Goal: Entertainment & Leisure: Consume media (video, audio)

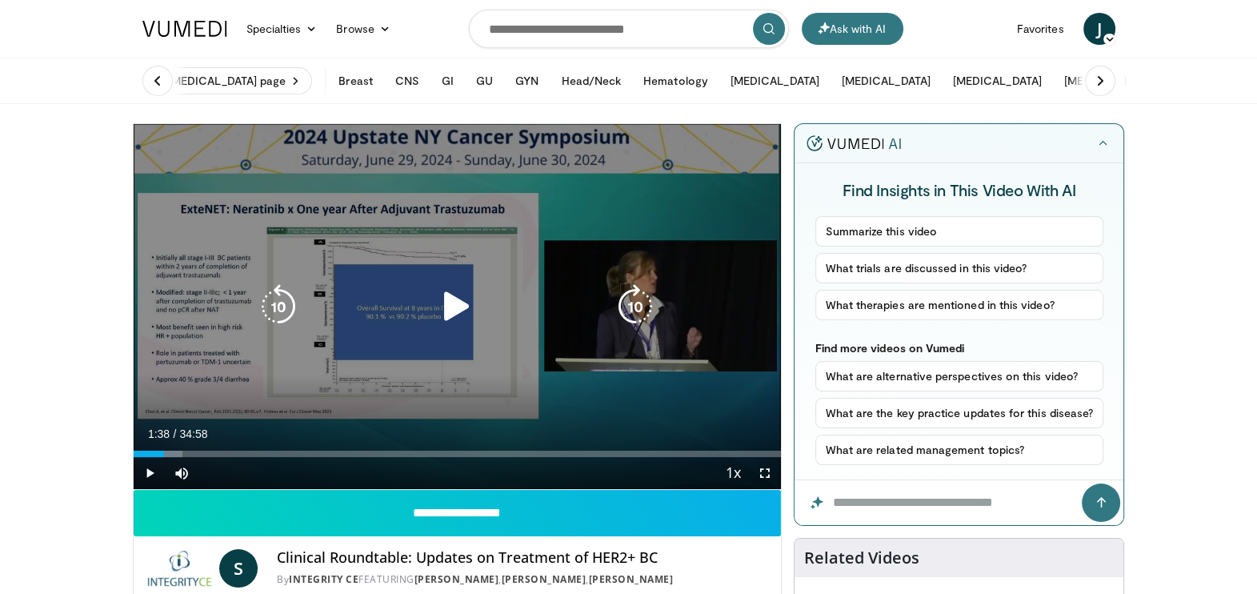
click at [450, 306] on icon "Video Player" at bounding box center [456, 306] width 45 height 45
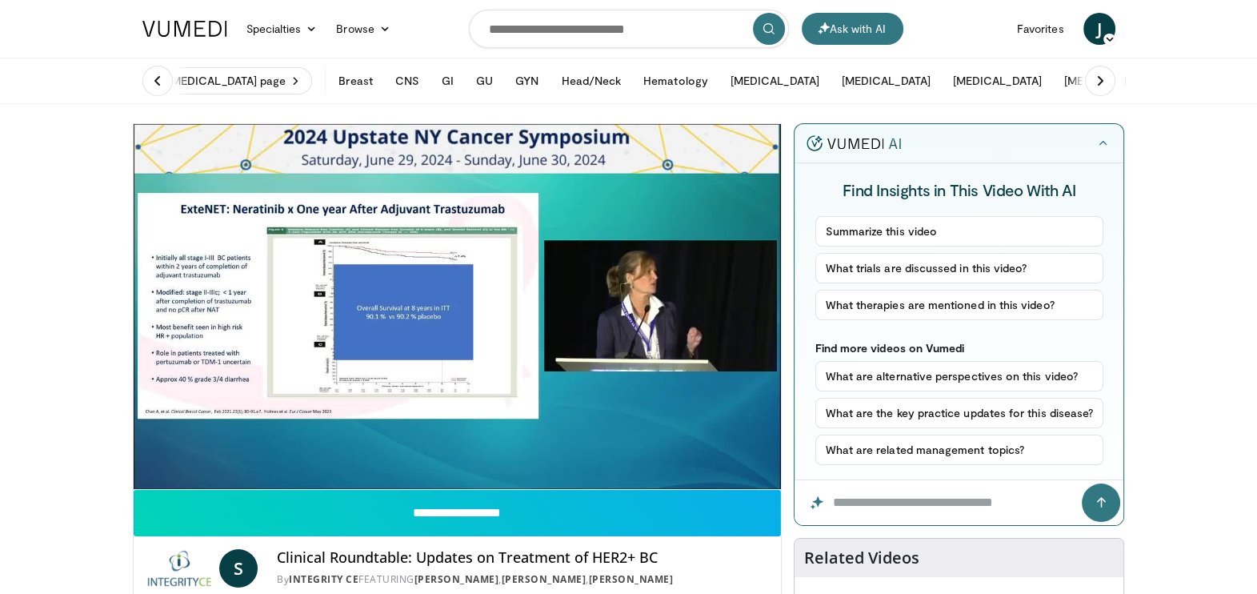
click at [766, 478] on div "10 seconds Tap to unmute" at bounding box center [458, 306] width 648 height 365
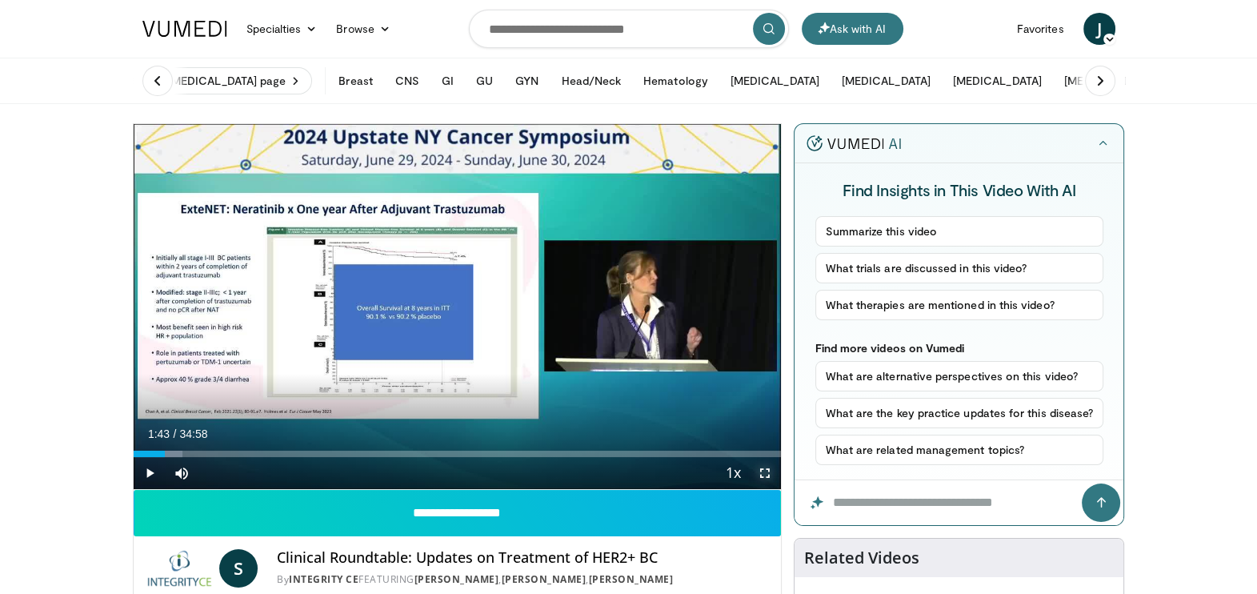
click at [764, 472] on span "Video Player" at bounding box center [765, 473] width 32 height 32
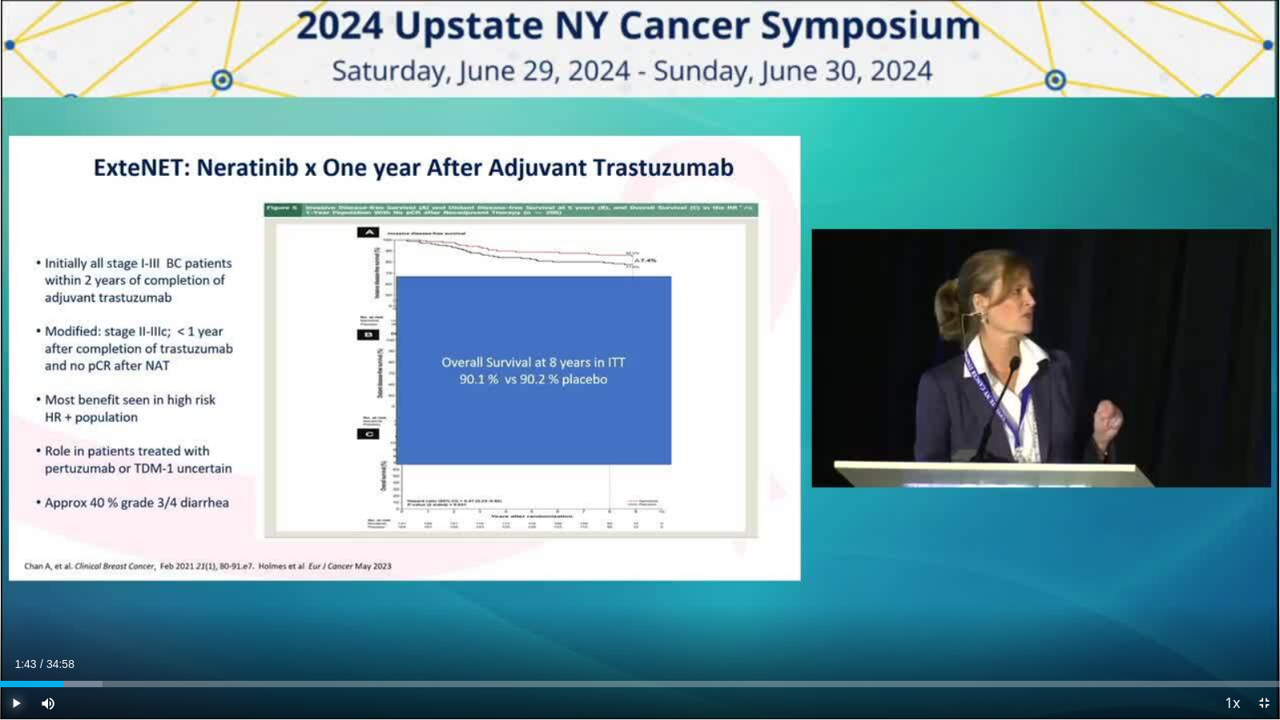
click at [13, 593] on span "Video Player" at bounding box center [16, 703] width 32 height 32
click at [90, 593] on div "Progress Bar" at bounding box center [85, 684] width 58 height 6
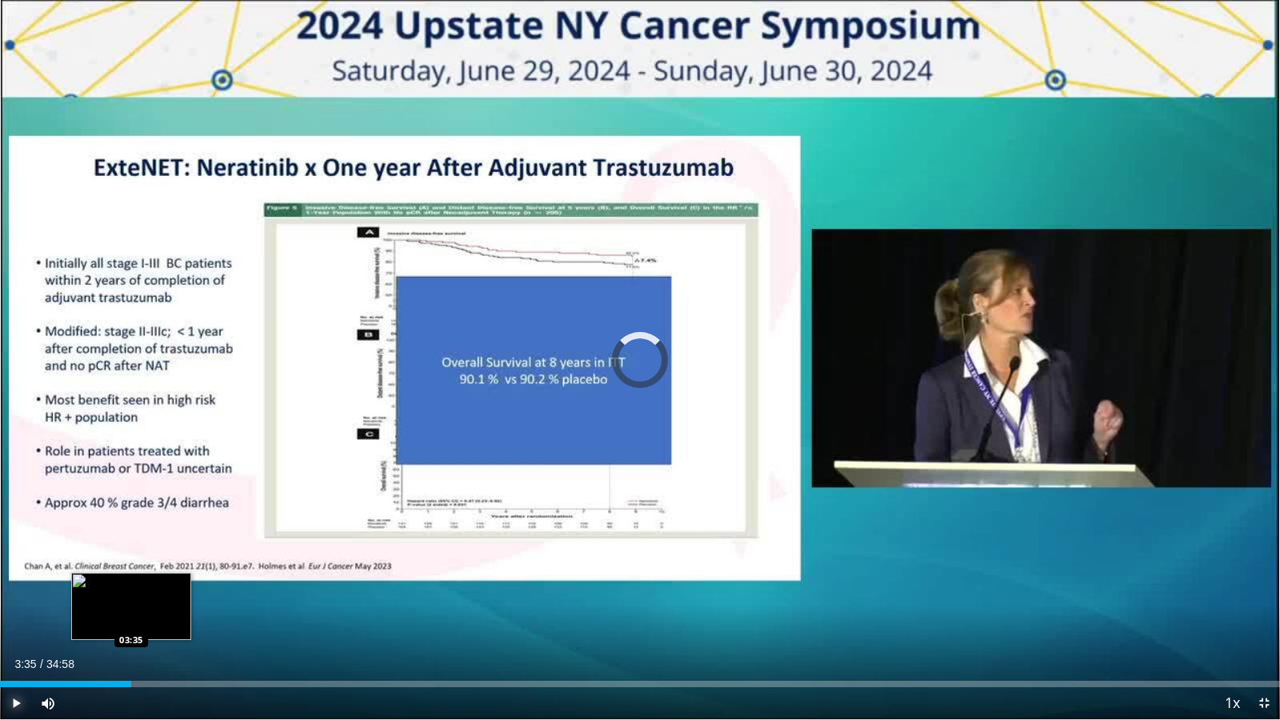
click at [131, 593] on div "Loaded : 10.02% 03:35 03:35" at bounding box center [640, 684] width 1280 height 6
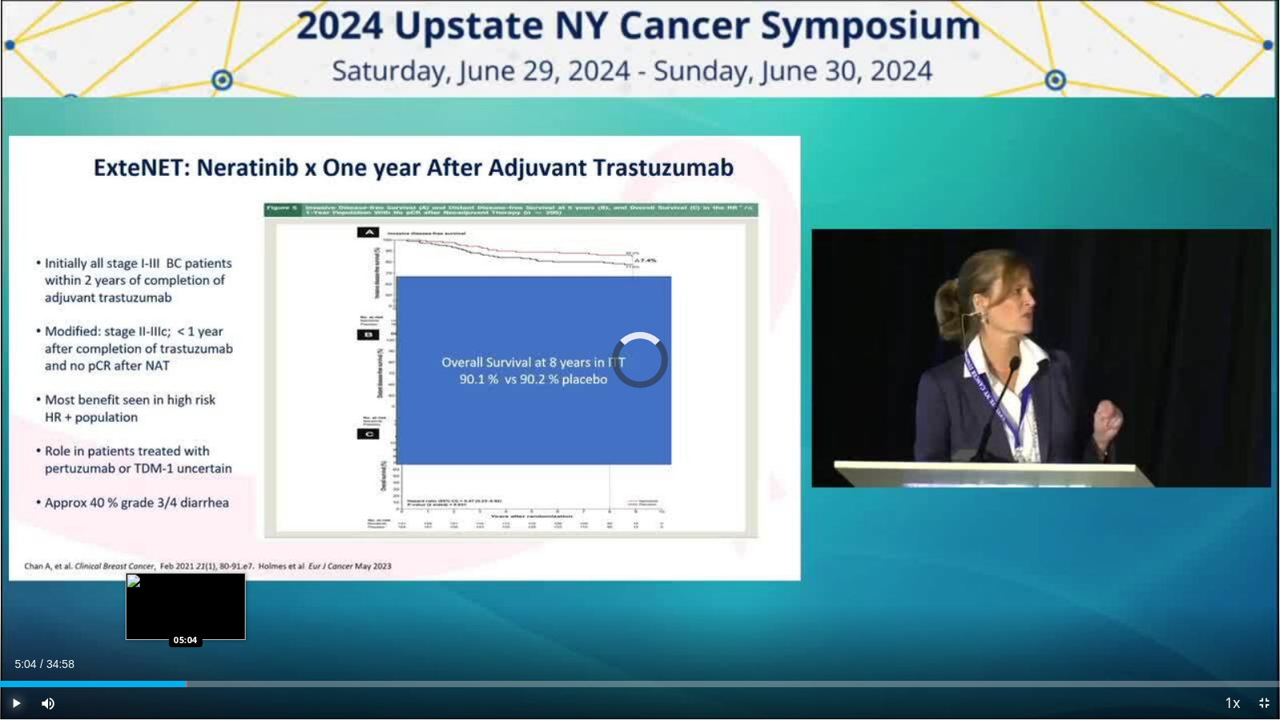
click at [185, 593] on div "Loaded : 14.65% 05:04 05:04" at bounding box center [640, 679] width 1280 height 15
click at [180, 593] on div "Loaded : 17.96% 05:12 04:55" at bounding box center [640, 684] width 1280 height 6
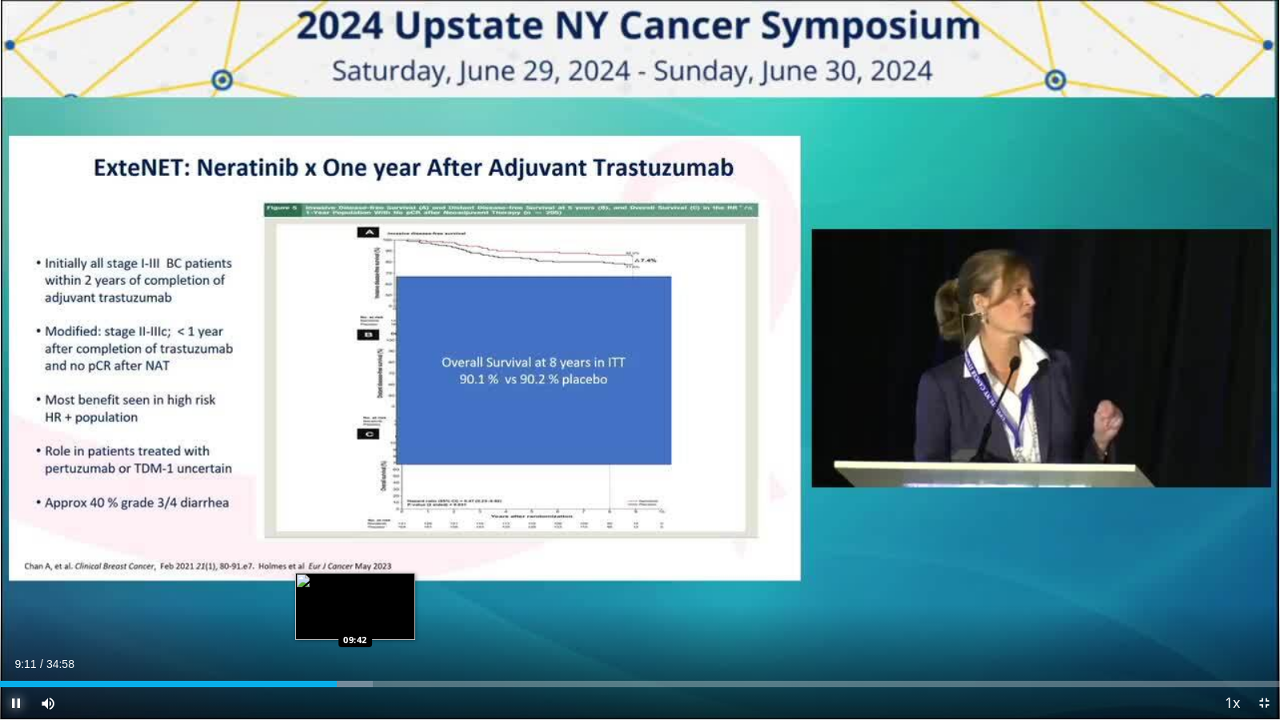
click at [355, 593] on div "Loaded : 29.10% 09:11 09:42" at bounding box center [640, 679] width 1280 height 15
click at [380, 593] on div "Loaded : 30.73% 09:45 10:24" at bounding box center [640, 679] width 1280 height 15
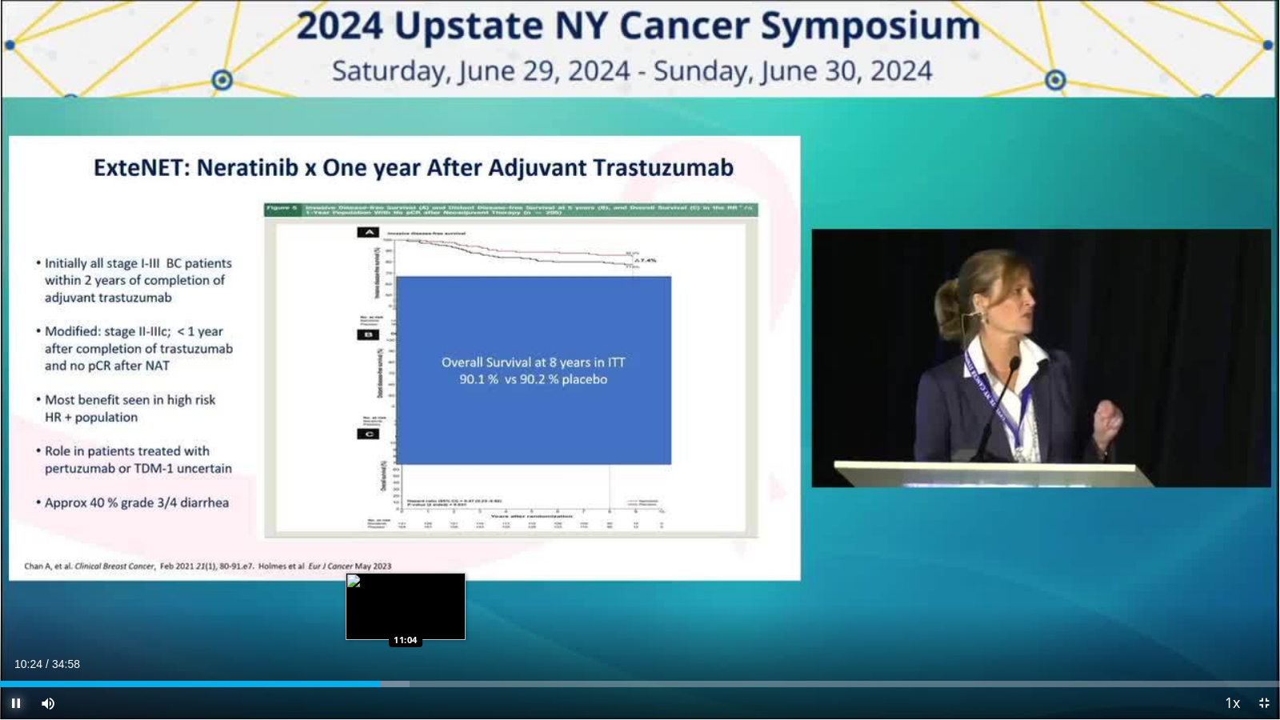
click at [404, 593] on div "Progress Bar" at bounding box center [386, 684] width 46 height 6
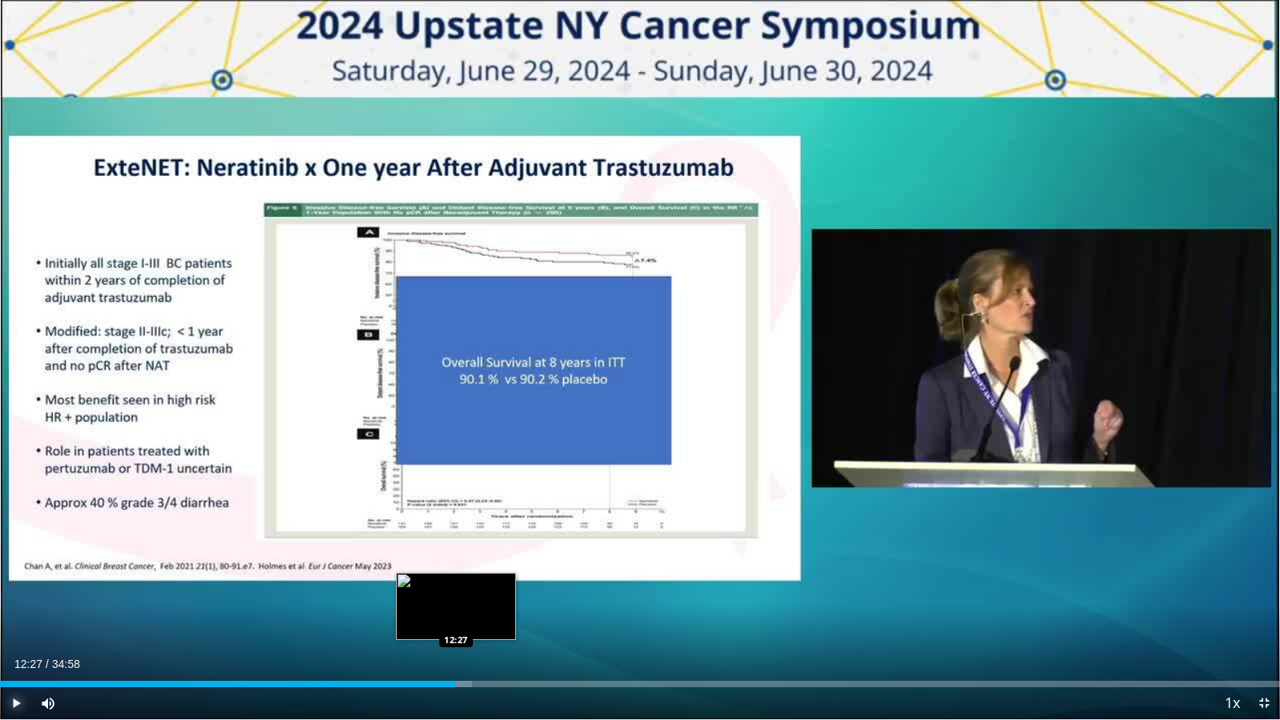
click at [456, 593] on div "Progress Bar" at bounding box center [444, 684] width 55 height 6
click at [488, 593] on div "Loaded : 37.21% 12:27 13:18" at bounding box center [640, 684] width 1280 height 6
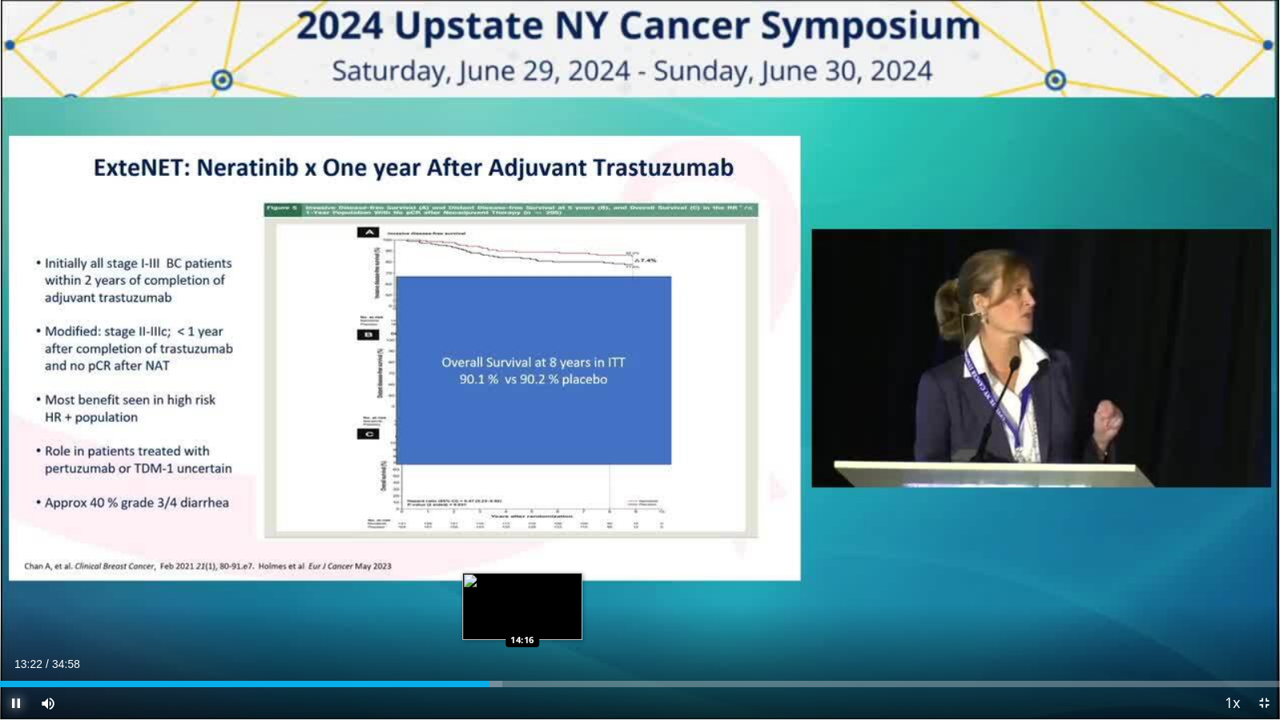
click at [522, 593] on div "Loaded : 39.24% 13:22 14:16" at bounding box center [640, 679] width 1280 height 15
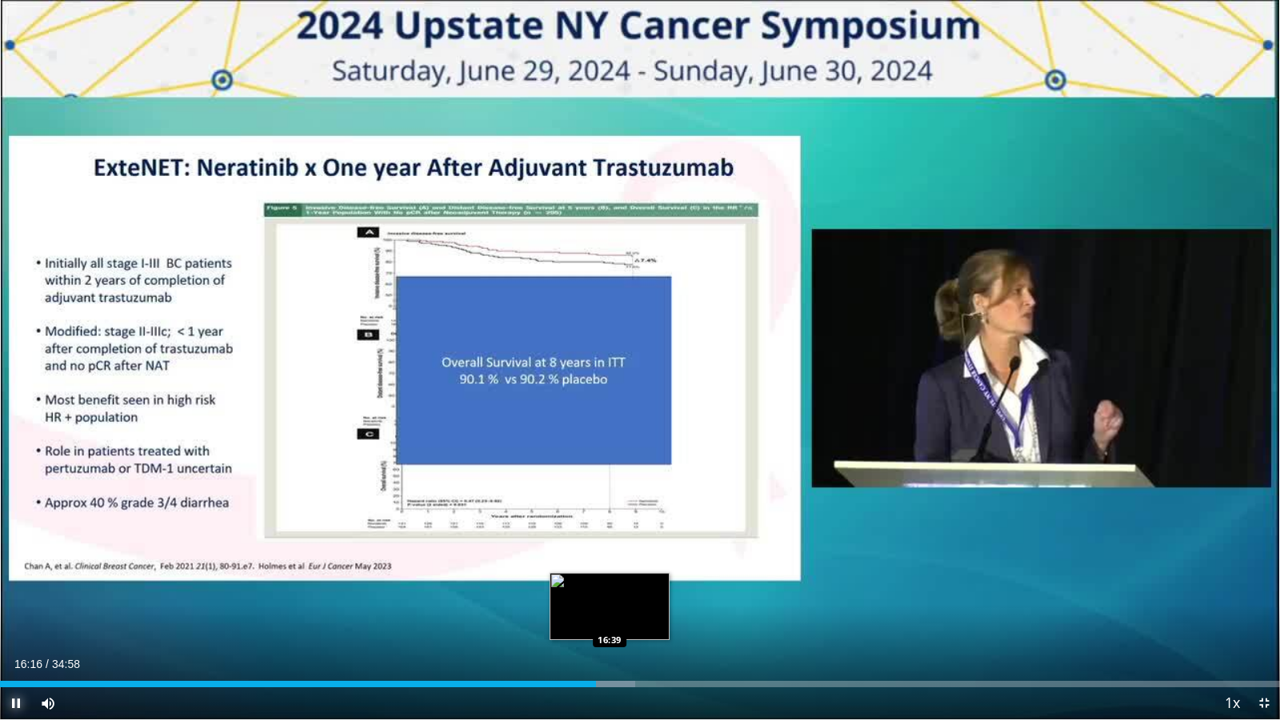
click at [606, 593] on div "Loaded : 49.62% 16:16 16:39" at bounding box center [640, 679] width 1280 height 15
click at [619, 593] on div "Loaded : 49.62% 16:54 16:54" at bounding box center [640, 679] width 1280 height 15
click at [640, 593] on div "Progress Bar" at bounding box center [621, 684] width 39 height 6
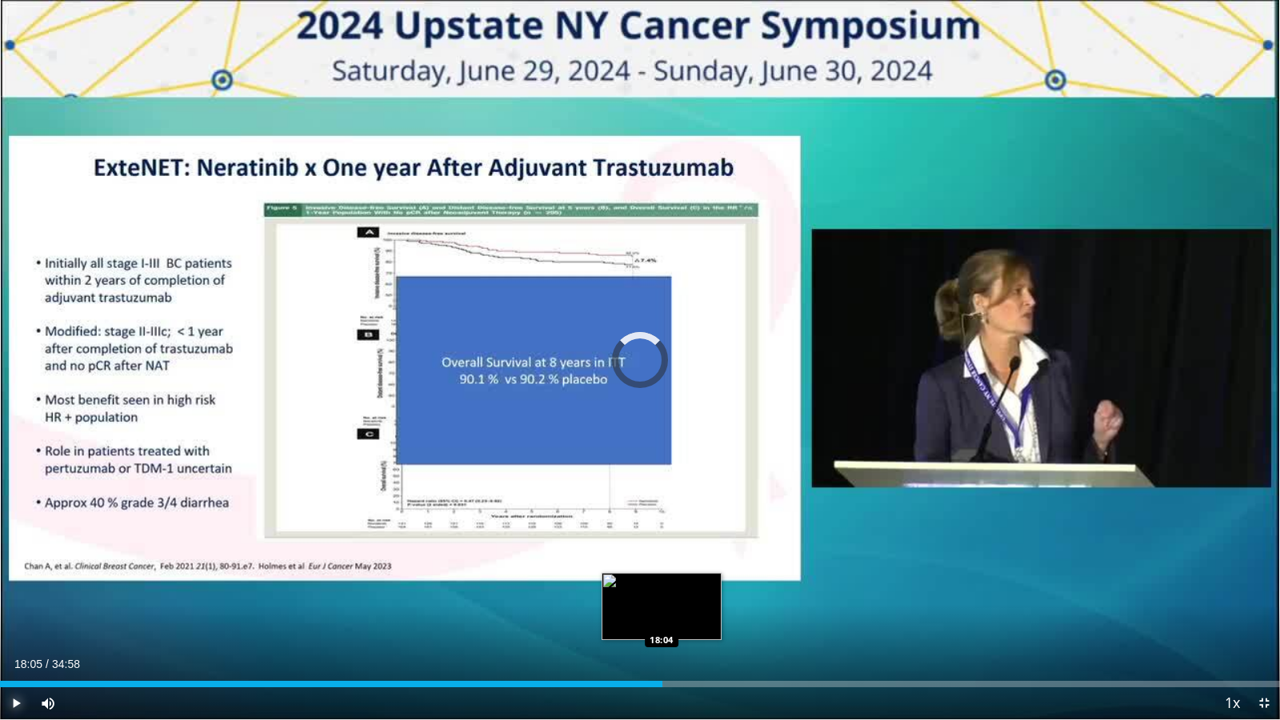
click at [662, 593] on div "Loaded : 51.06% 18:05 18:04" at bounding box center [640, 684] width 1280 height 6
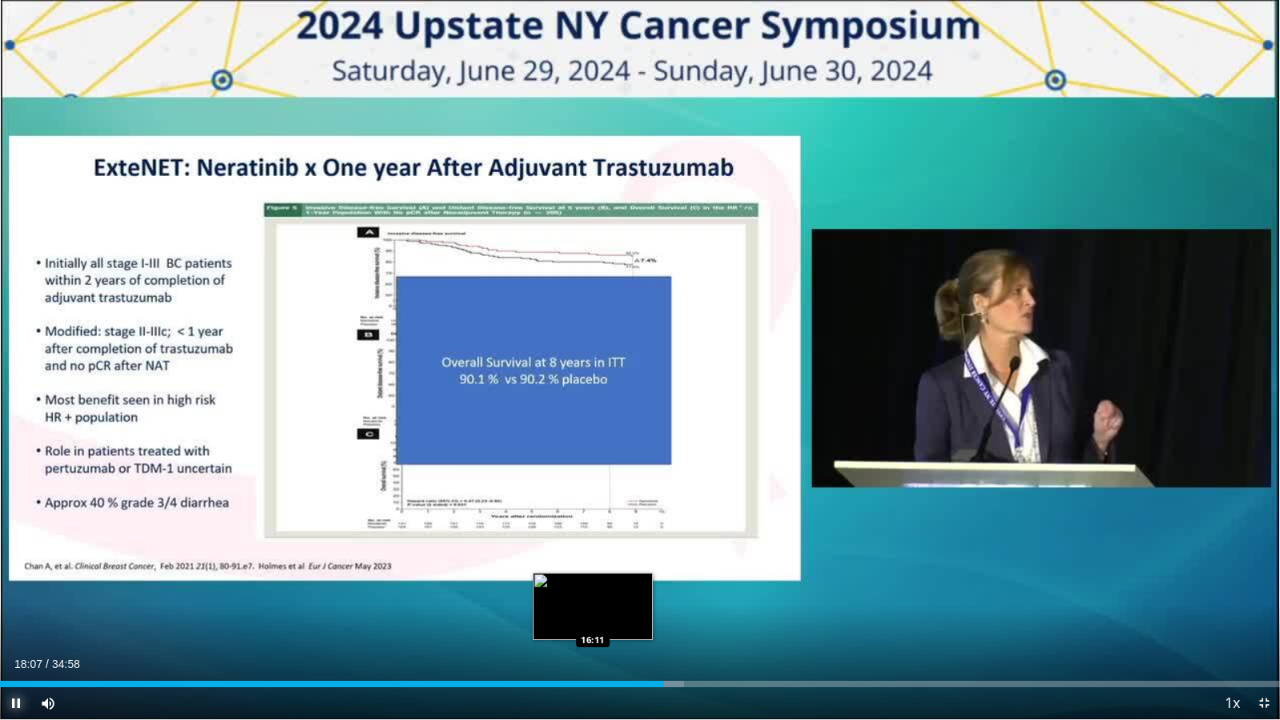
click at [592, 593] on div "18:07" at bounding box center [332, 684] width 664 height 6
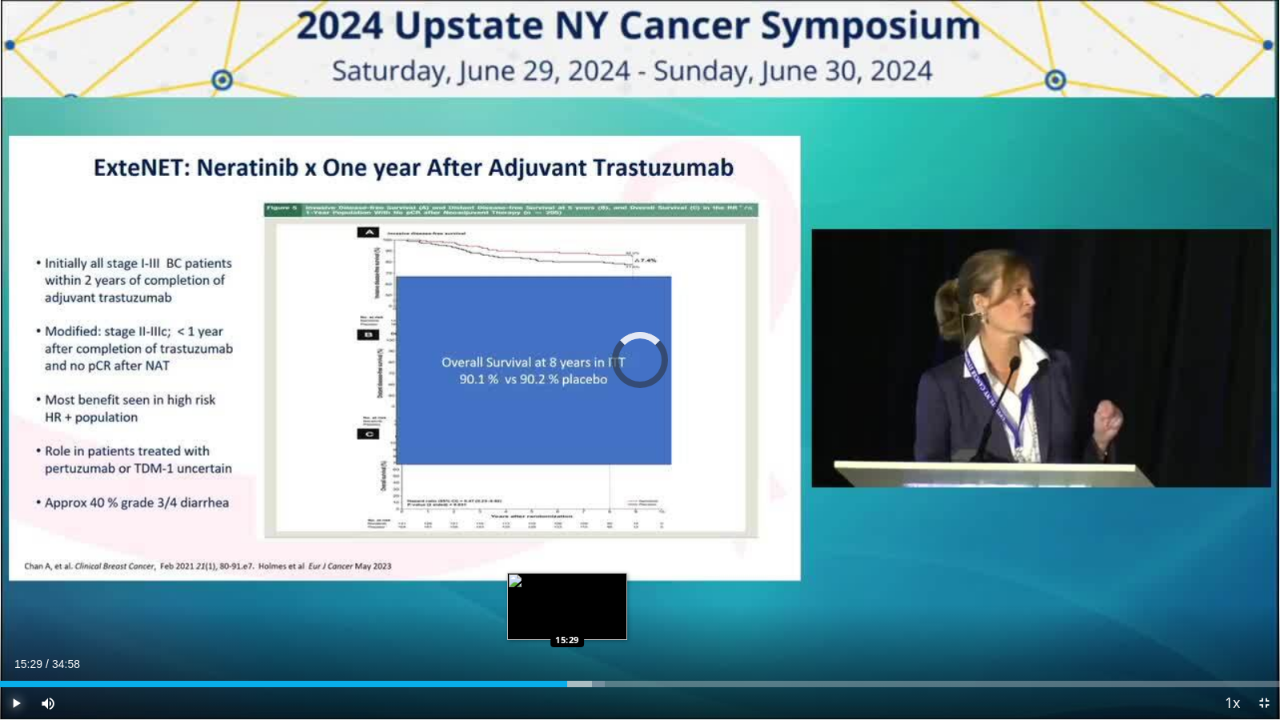
click at [567, 593] on div "Loaded : 47.28% 15:29 15:29" at bounding box center [640, 684] width 1280 height 6
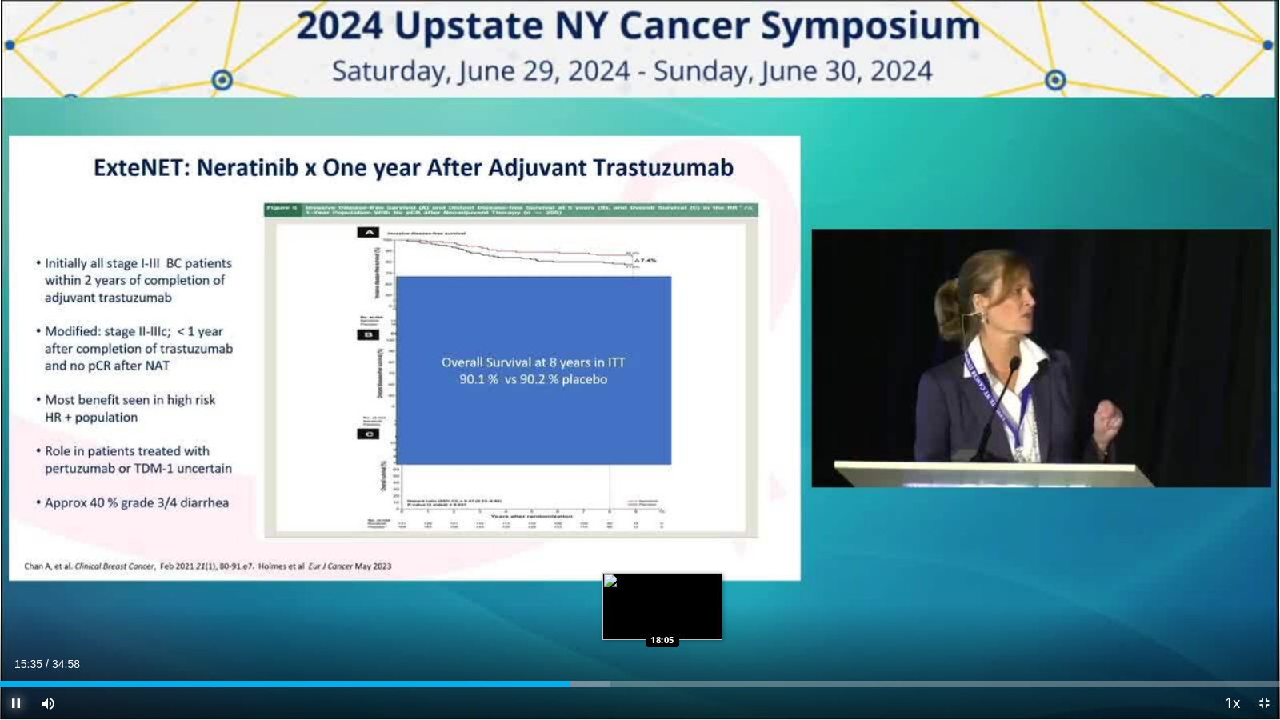
click at [662, 593] on div "Loaded : 47.71% 15:35 18:05" at bounding box center [640, 684] width 1280 height 6
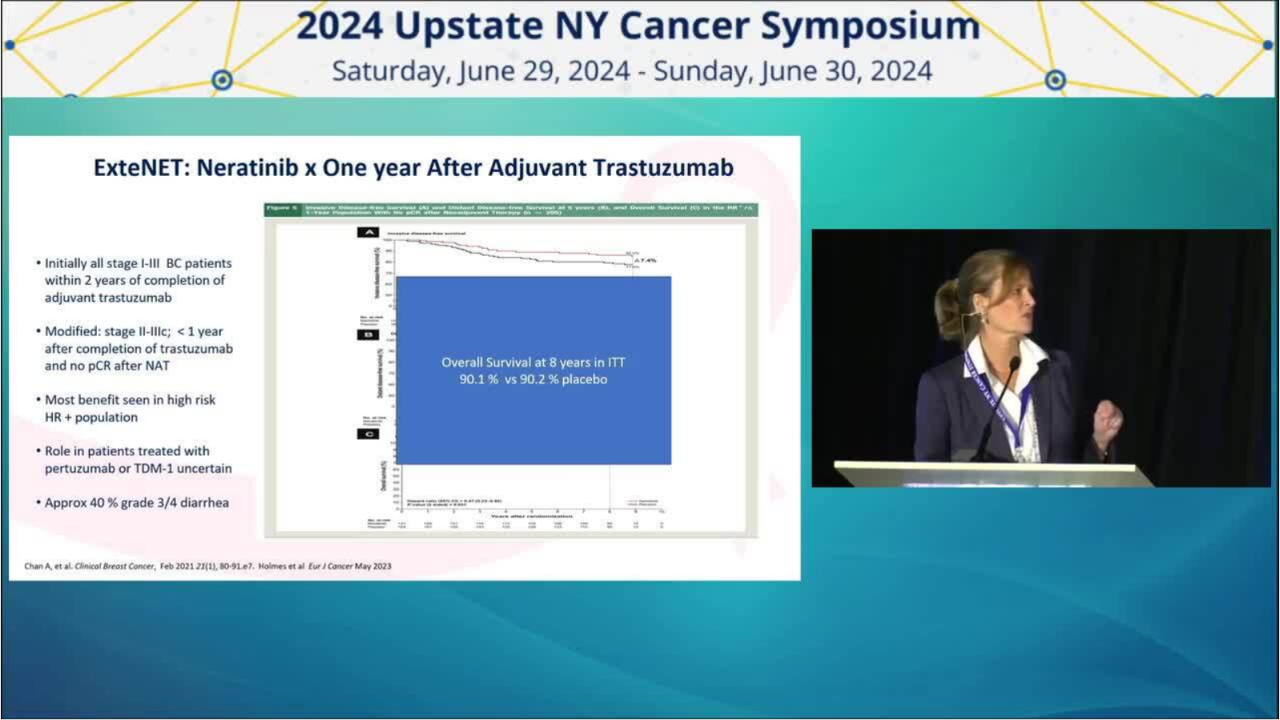
click at [719, 593] on div "Loaded : 52.48% 18:07 19:38" at bounding box center [640, 679] width 1280 height 15
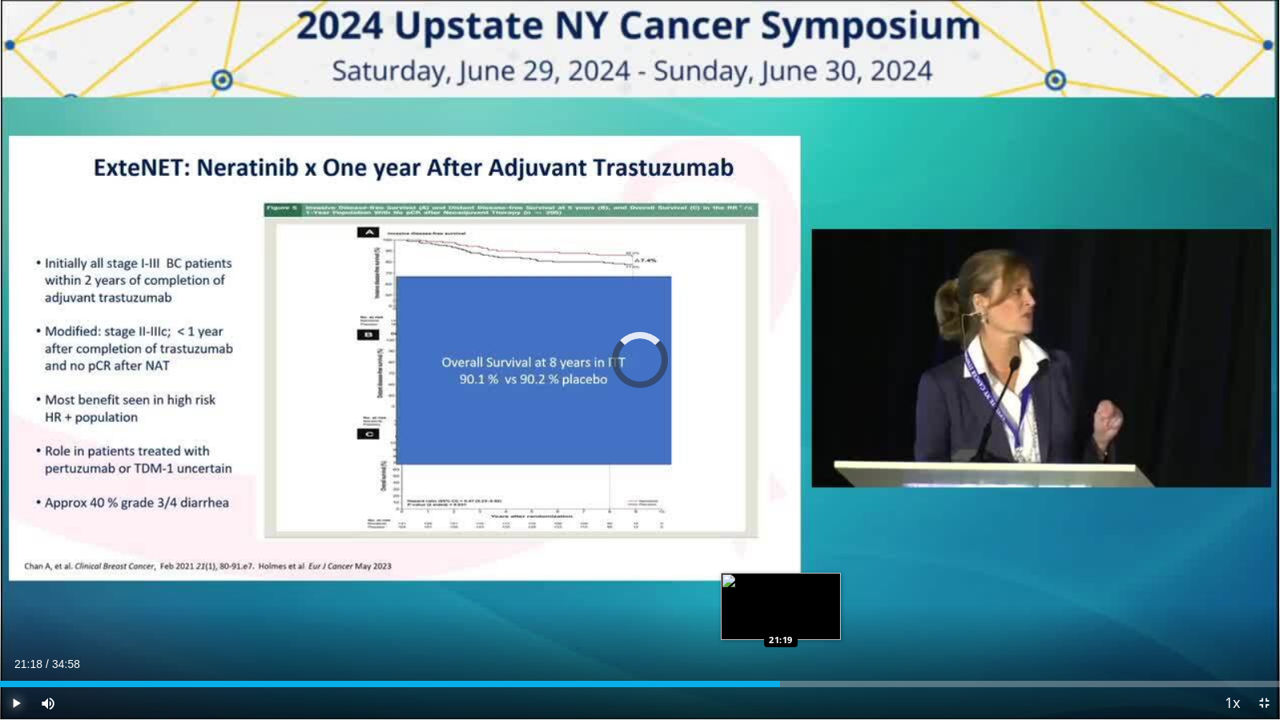
click at [780, 593] on div "Loaded : 56.74% 21:18 21:19" at bounding box center [640, 684] width 1280 height 6
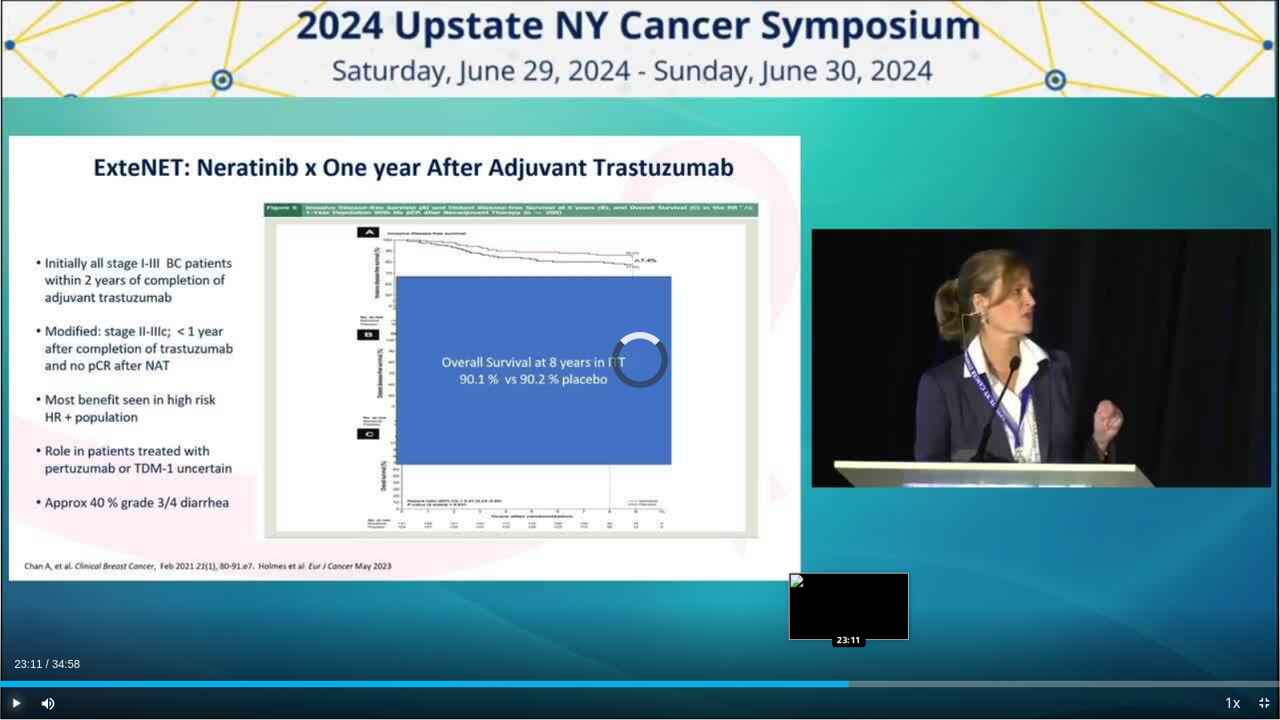
click at [848, 593] on div "Loaded : 0.00% 23:11 23:11" at bounding box center [640, 684] width 1280 height 6
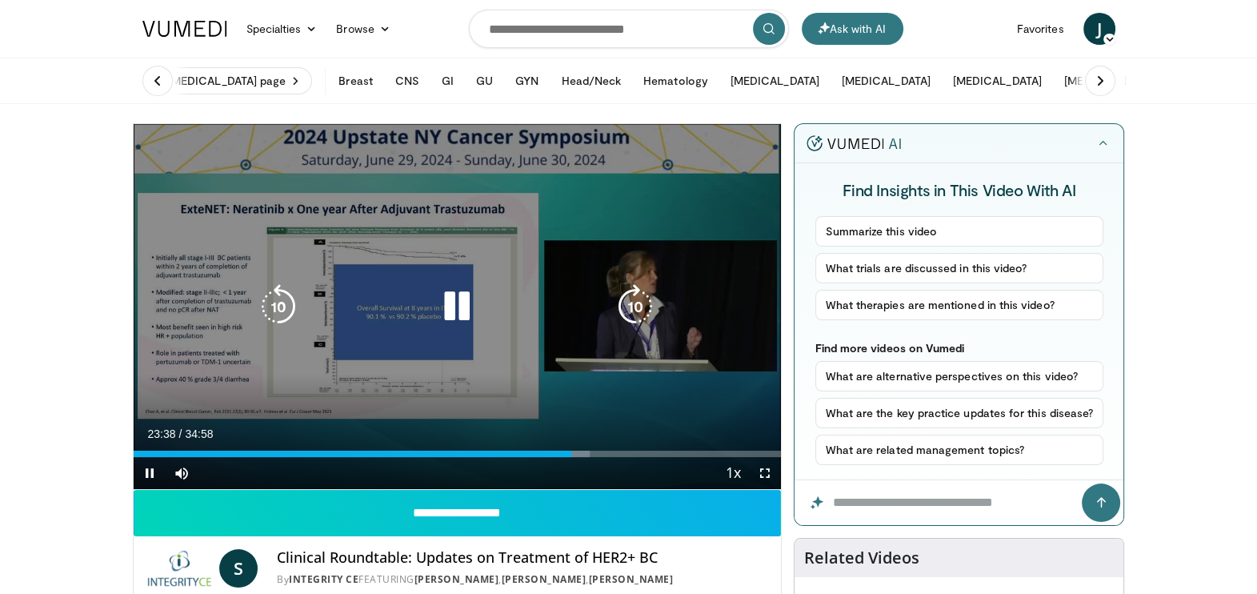
click at [446, 313] on icon "Video Player" at bounding box center [456, 306] width 45 height 45
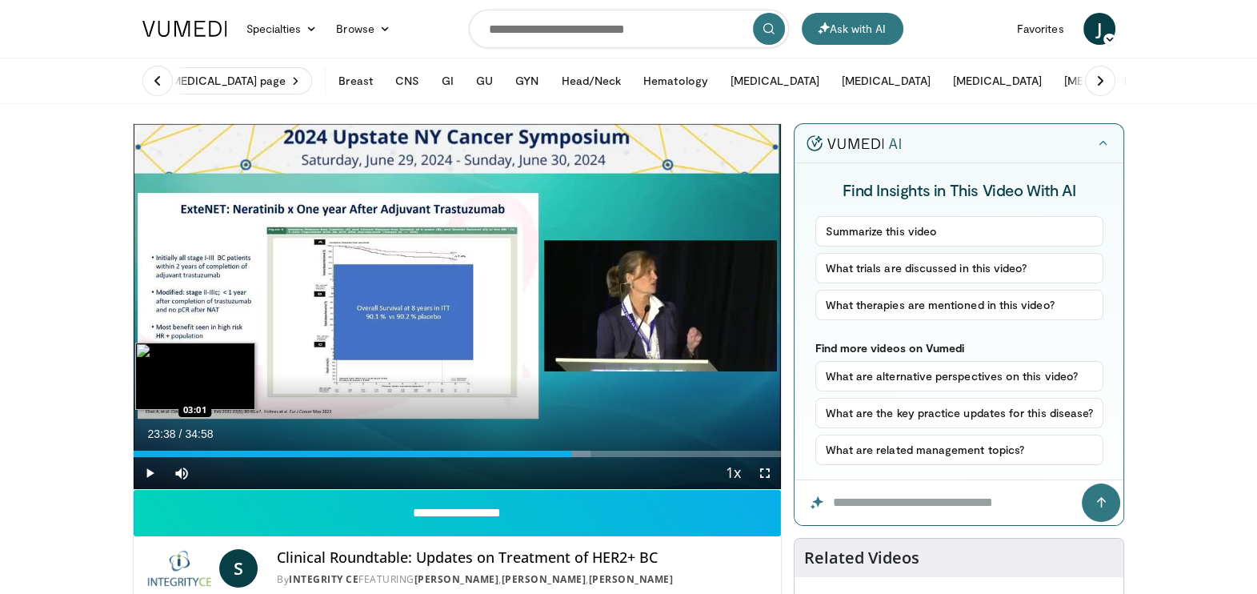
click at [187, 447] on div "Loaded : 70.61% 23:38 03:01" at bounding box center [458, 449] width 648 height 15
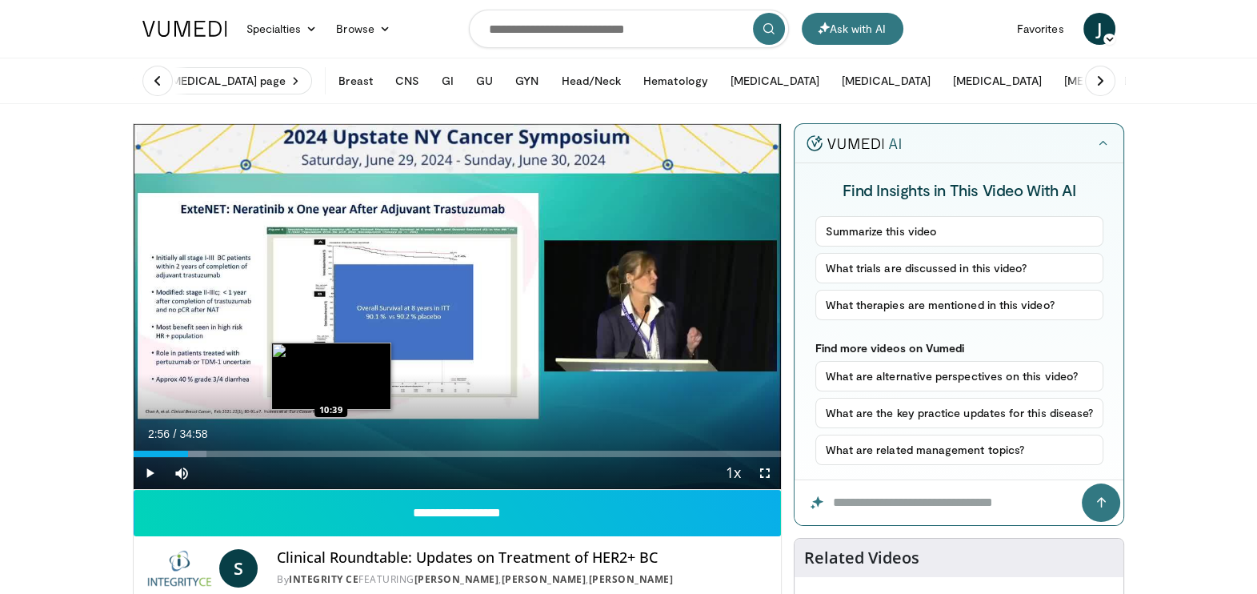
click at [328, 450] on div "Loaded : 11.34% 02:56 10:39" at bounding box center [458, 453] width 648 height 6
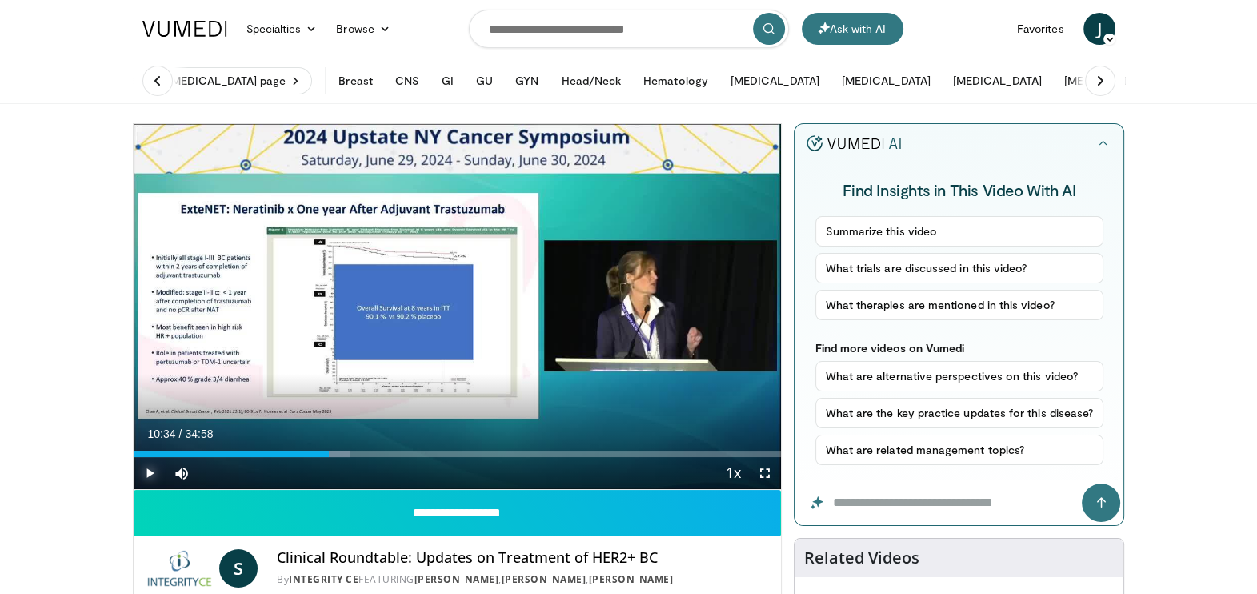
click at [154, 463] on span "Video Player" at bounding box center [150, 473] width 32 height 32
click at [768, 472] on span "Video Player" at bounding box center [765, 473] width 32 height 32
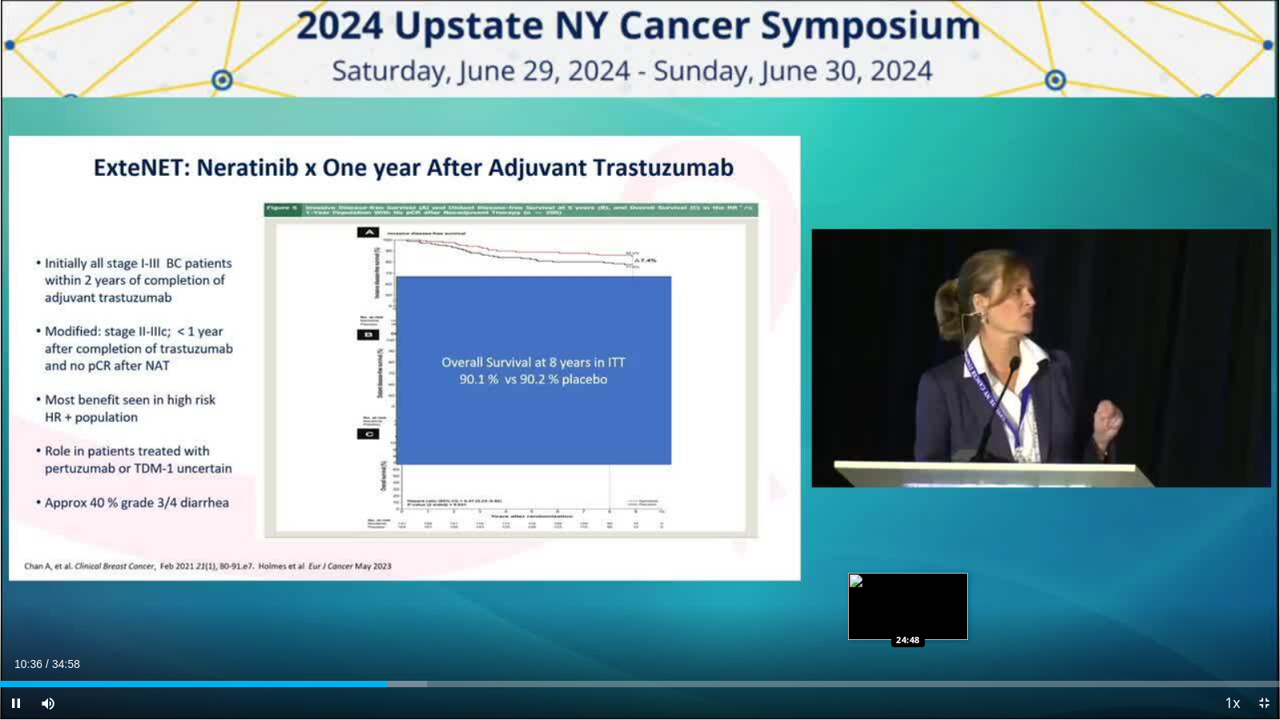
click at [908, 593] on div "Loaded : 33.40% 10:36 24:48" at bounding box center [640, 679] width 1280 height 15
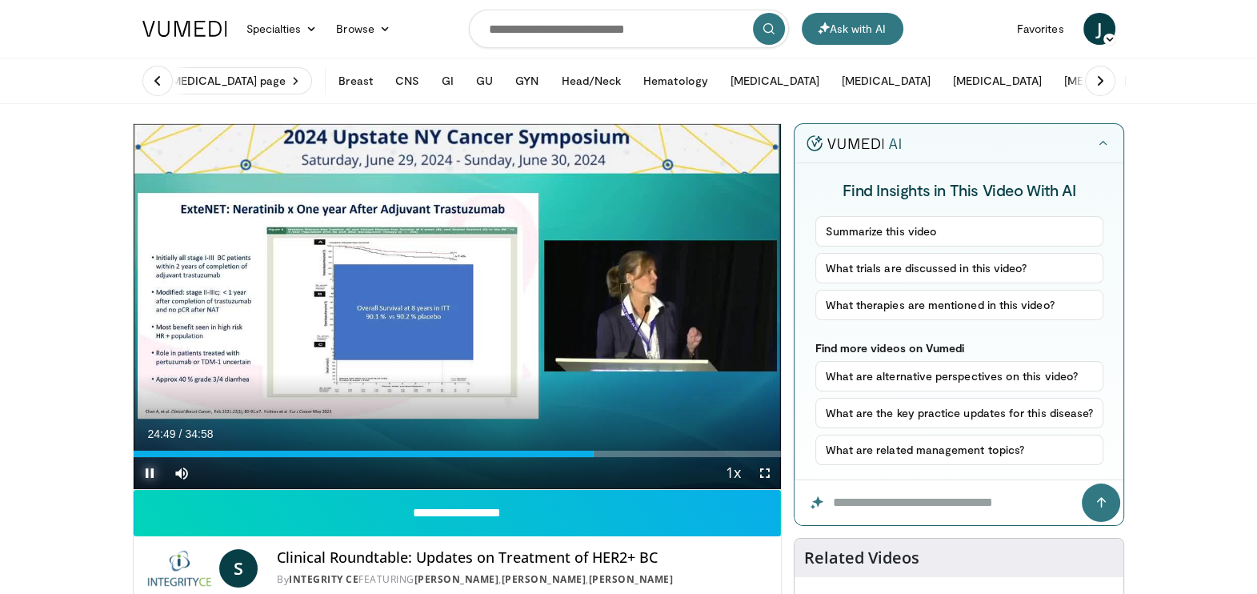
click at [142, 468] on span "Video Player" at bounding box center [150, 473] width 32 height 32
